Goal: Task Accomplishment & Management: Manage account settings

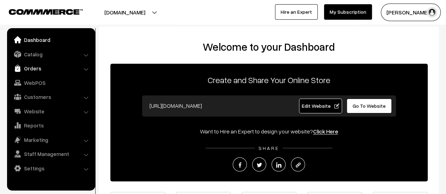
click at [31, 68] on link "Orders" at bounding box center [51, 68] width 84 height 13
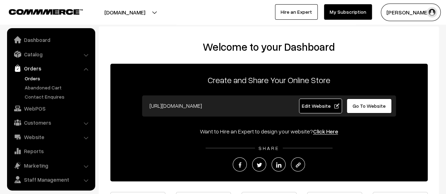
click at [31, 76] on link "Orders" at bounding box center [58, 78] width 70 height 7
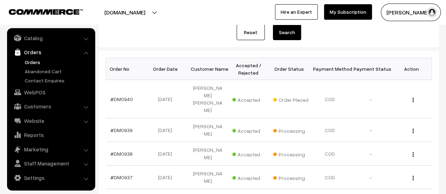
scroll to position [86, 0]
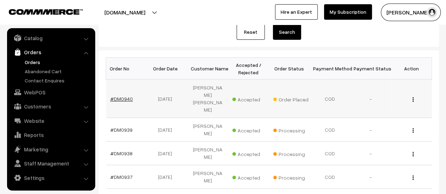
click at [116, 96] on link "#DM0940" at bounding box center [121, 99] width 23 height 6
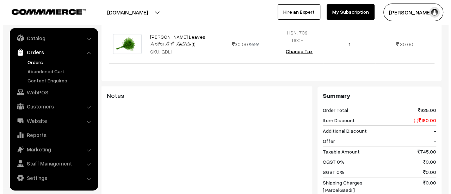
scroll to position [916, 0]
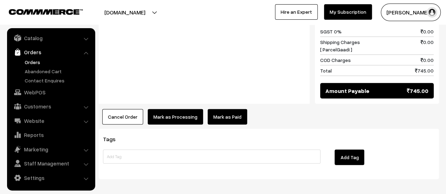
click at [171, 109] on button "Mark as Processing" at bounding box center [175, 117] width 55 height 16
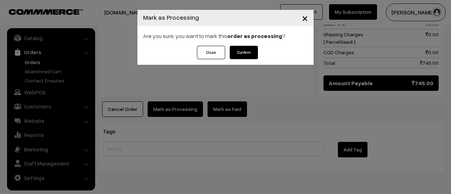
click at [246, 52] on button "Confirm" at bounding box center [244, 52] width 28 height 13
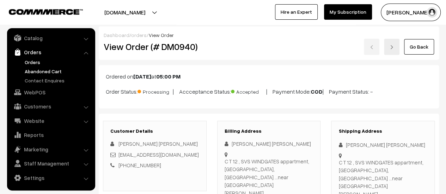
click at [43, 72] on link "Abandoned Cart" at bounding box center [58, 71] width 70 height 7
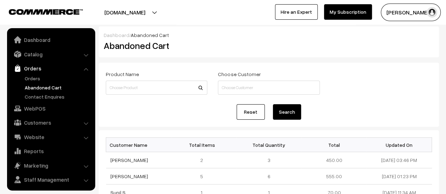
scroll to position [16, 0]
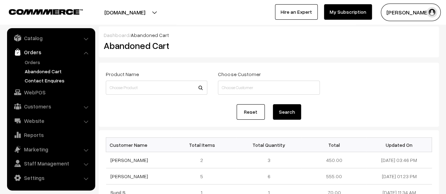
click at [45, 80] on link "Contact Enquires" at bounding box center [58, 80] width 70 height 7
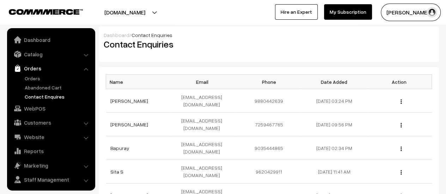
scroll to position [16, 0]
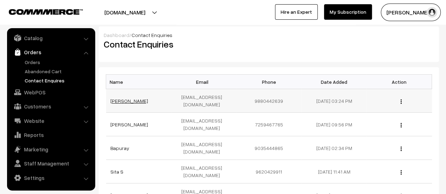
click at [131, 98] on link "ANIL HIREMATH" at bounding box center [129, 101] width 38 height 6
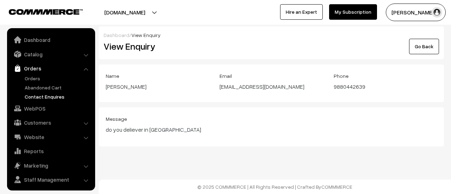
scroll to position [16, 0]
